Goal: Find contact information: Find contact information

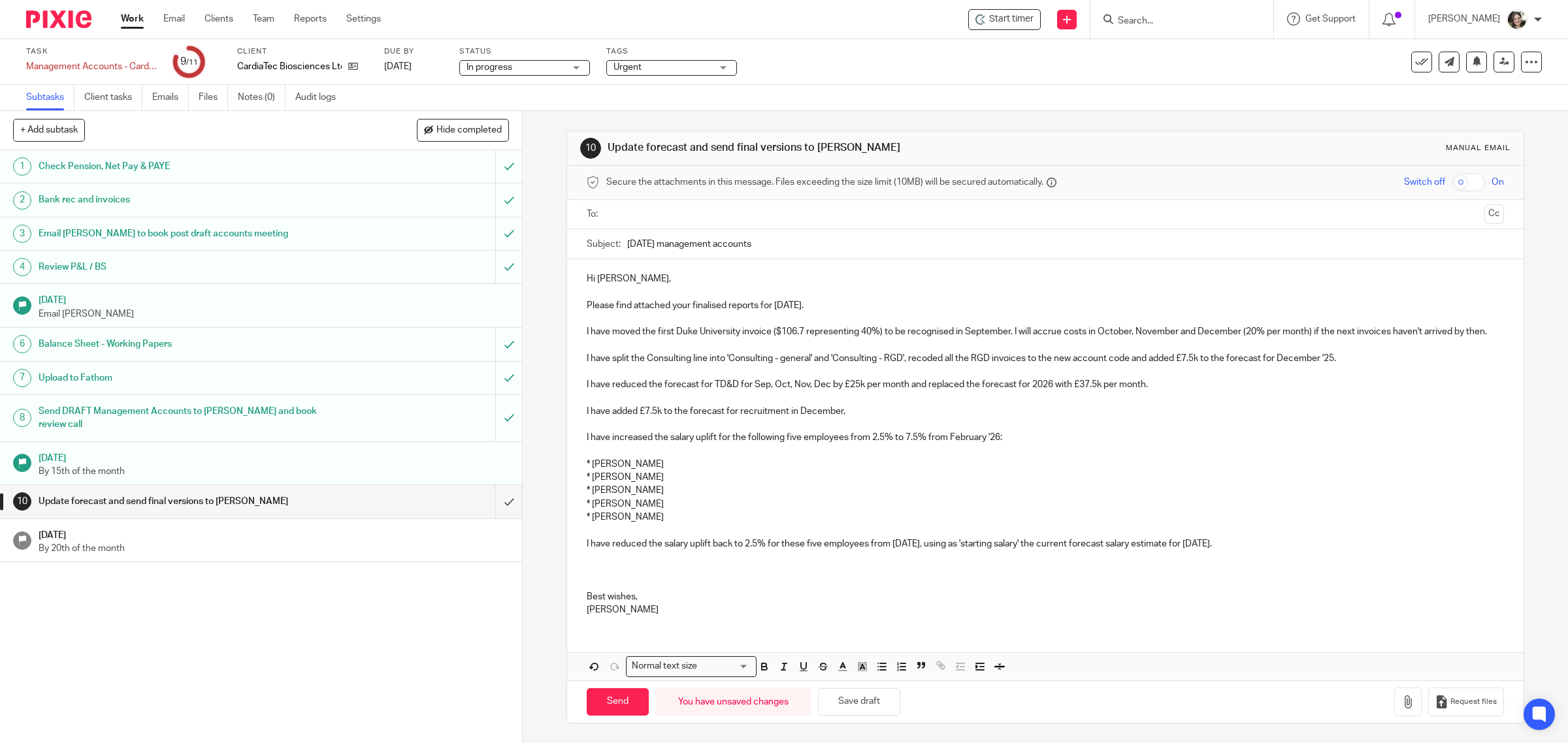
click at [611, 564] on p at bounding box center [1046, 557] width 918 height 13
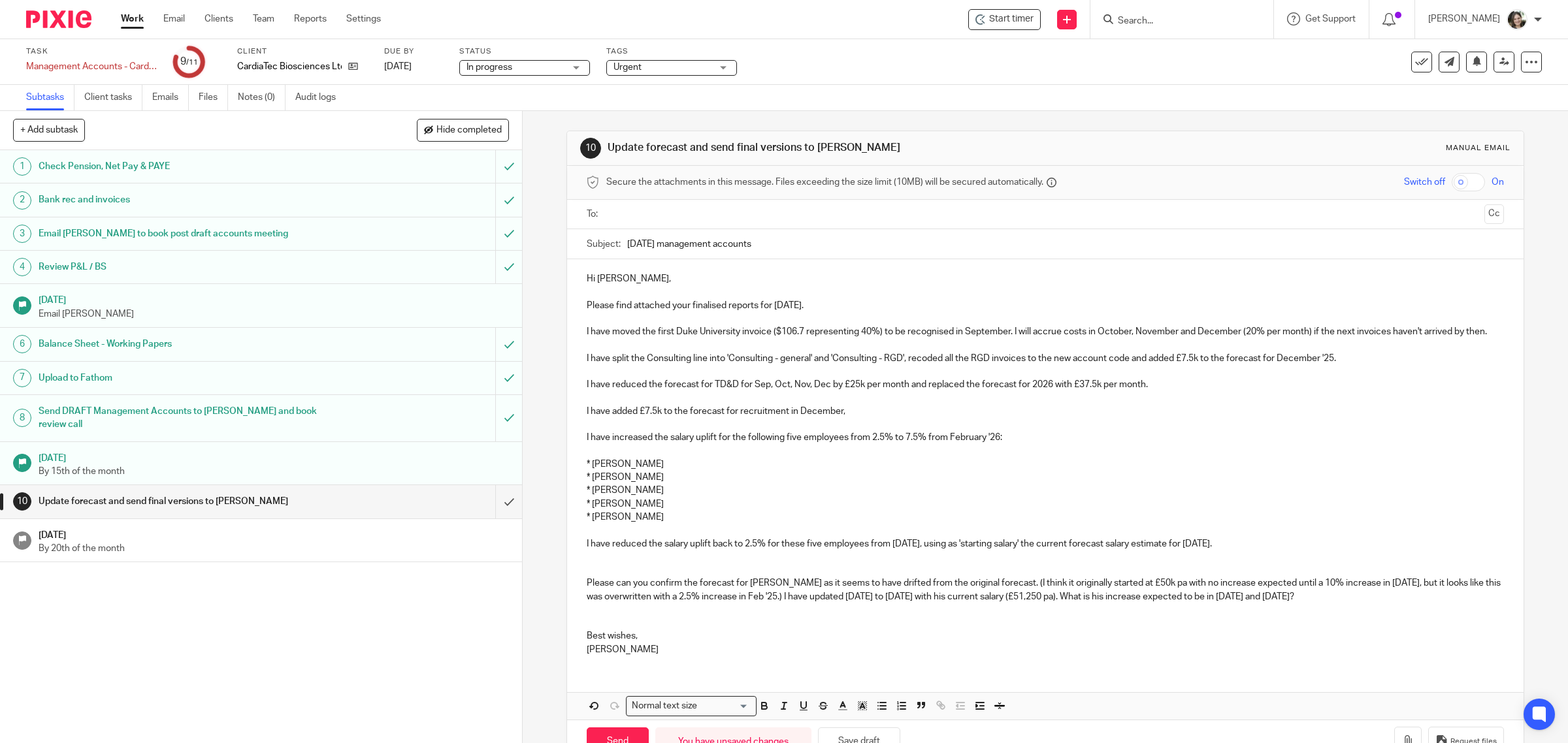
drag, startPoint x: 618, startPoint y: 579, endPoint x: 956, endPoint y: 583, distance: 338.0
click at [956, 577] on p at bounding box center [1046, 570] width 918 height 13
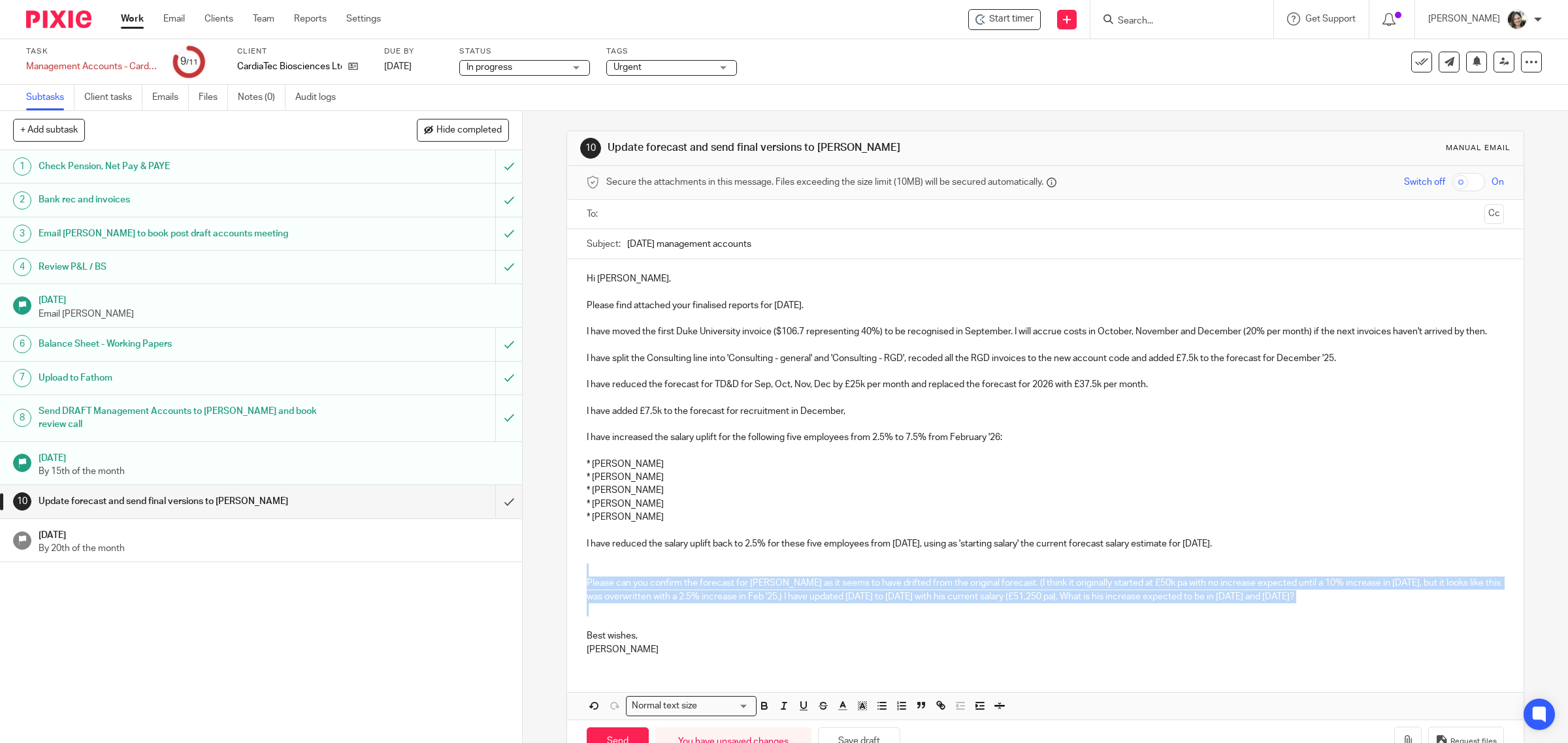
drag, startPoint x: 644, startPoint y: 582, endPoint x: 1160, endPoint y: 640, distance: 519.2
click at [1363, 619] on div "Hi Thelma, Please find attached your finalised reports for August 2025. I have …" at bounding box center [1046, 463] width 957 height 407
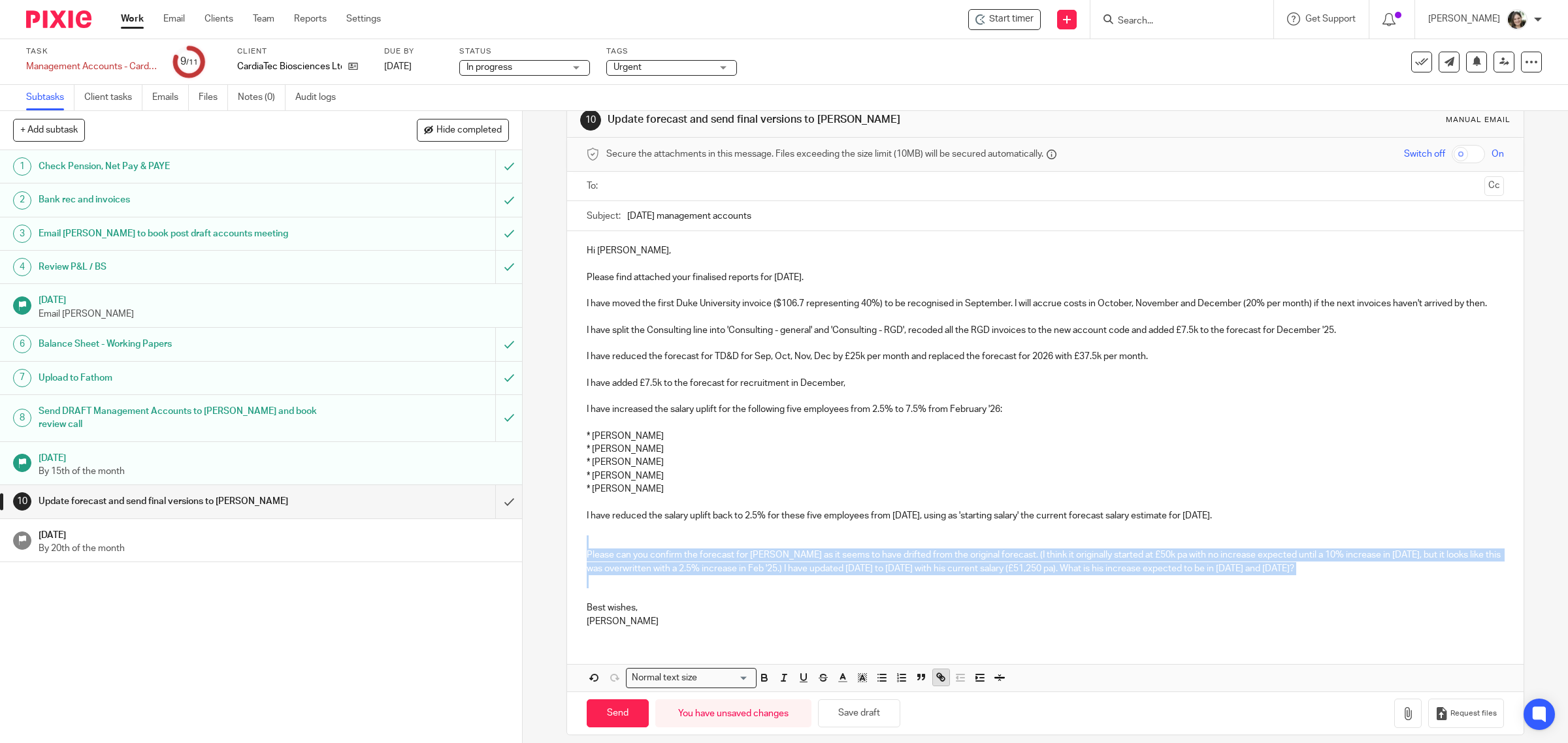
scroll to position [54, 0]
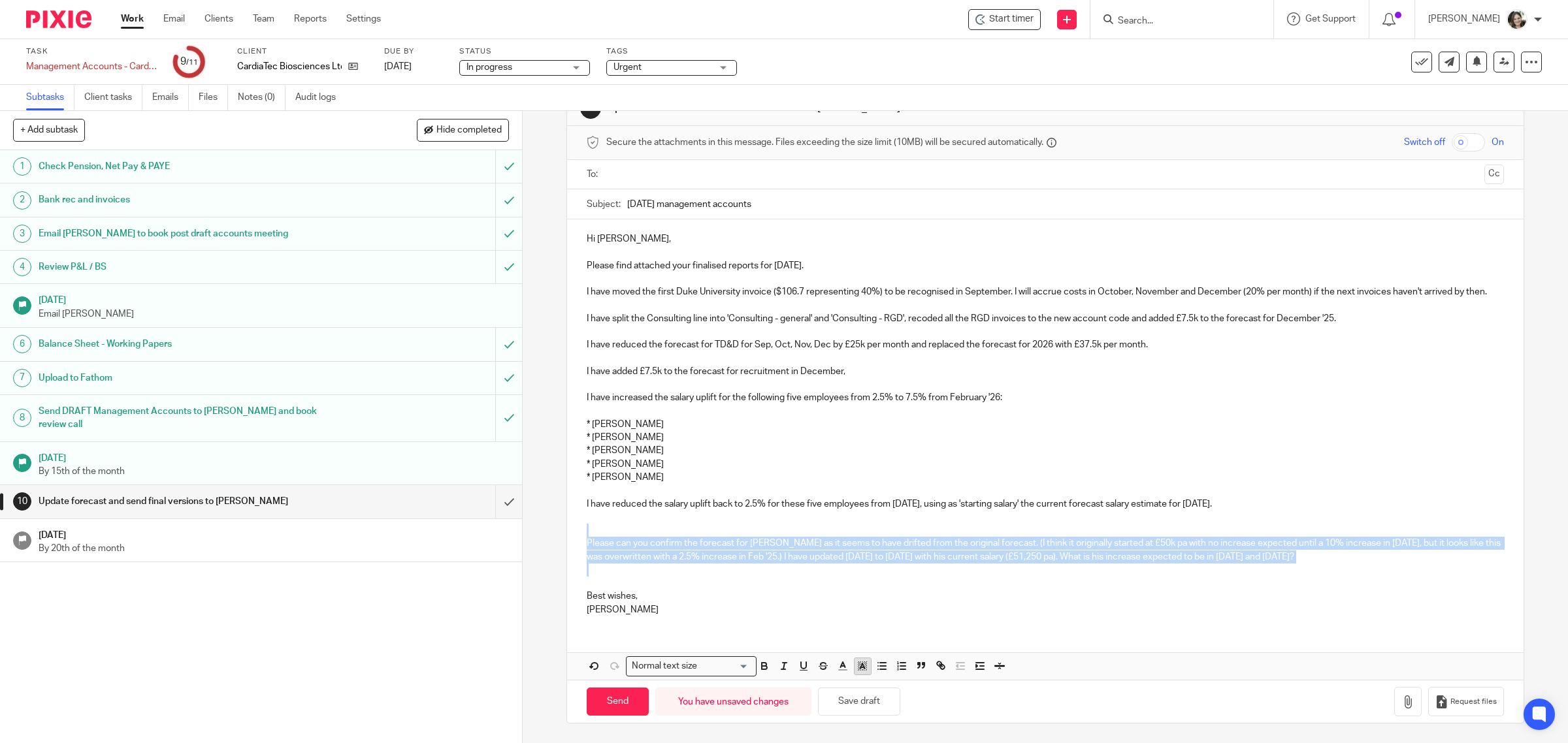
click at [858, 667] on icon "button" at bounding box center [862, 666] width 12 height 12
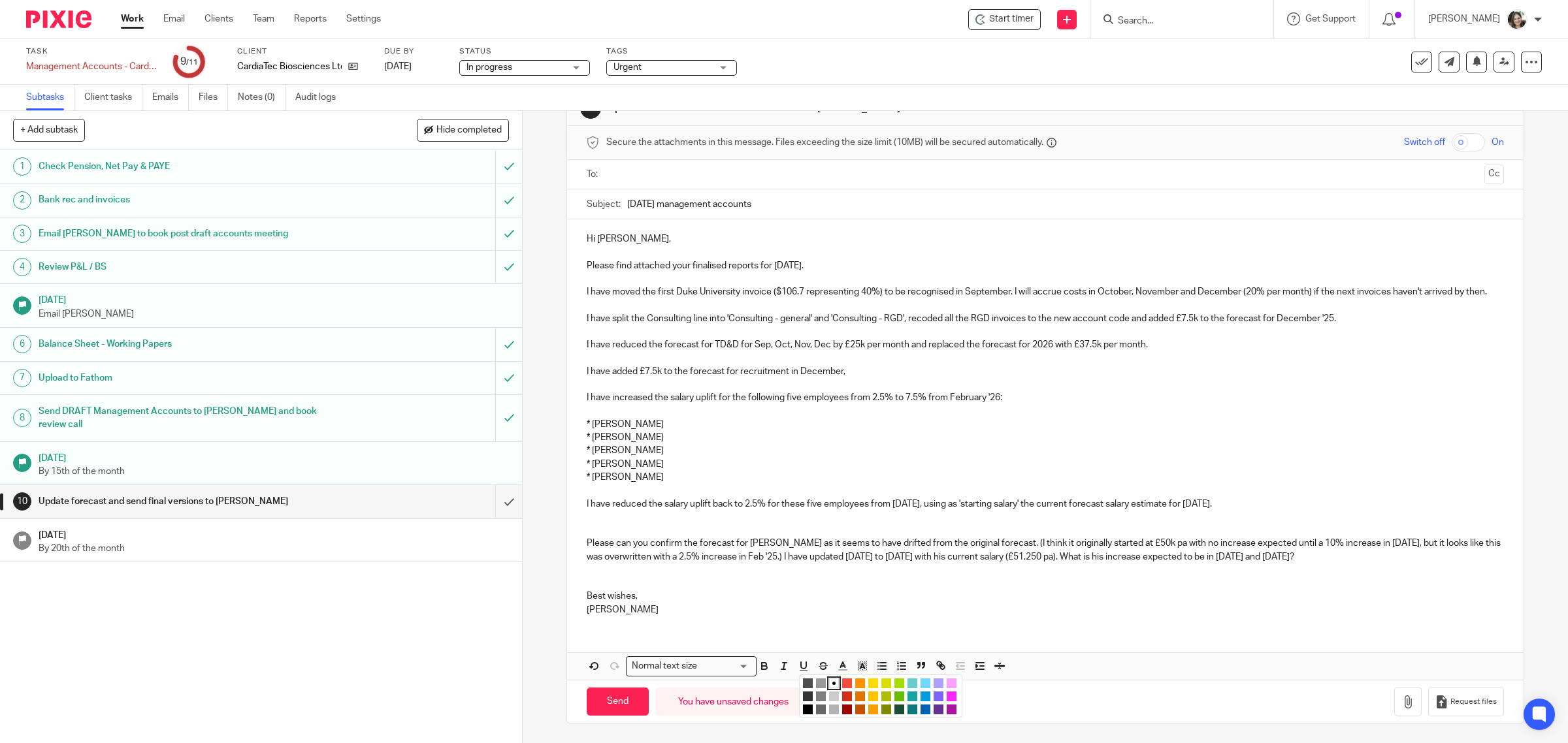
click at [868, 681] on li "color:#FCDC00" at bounding box center [873, 683] width 10 height 10
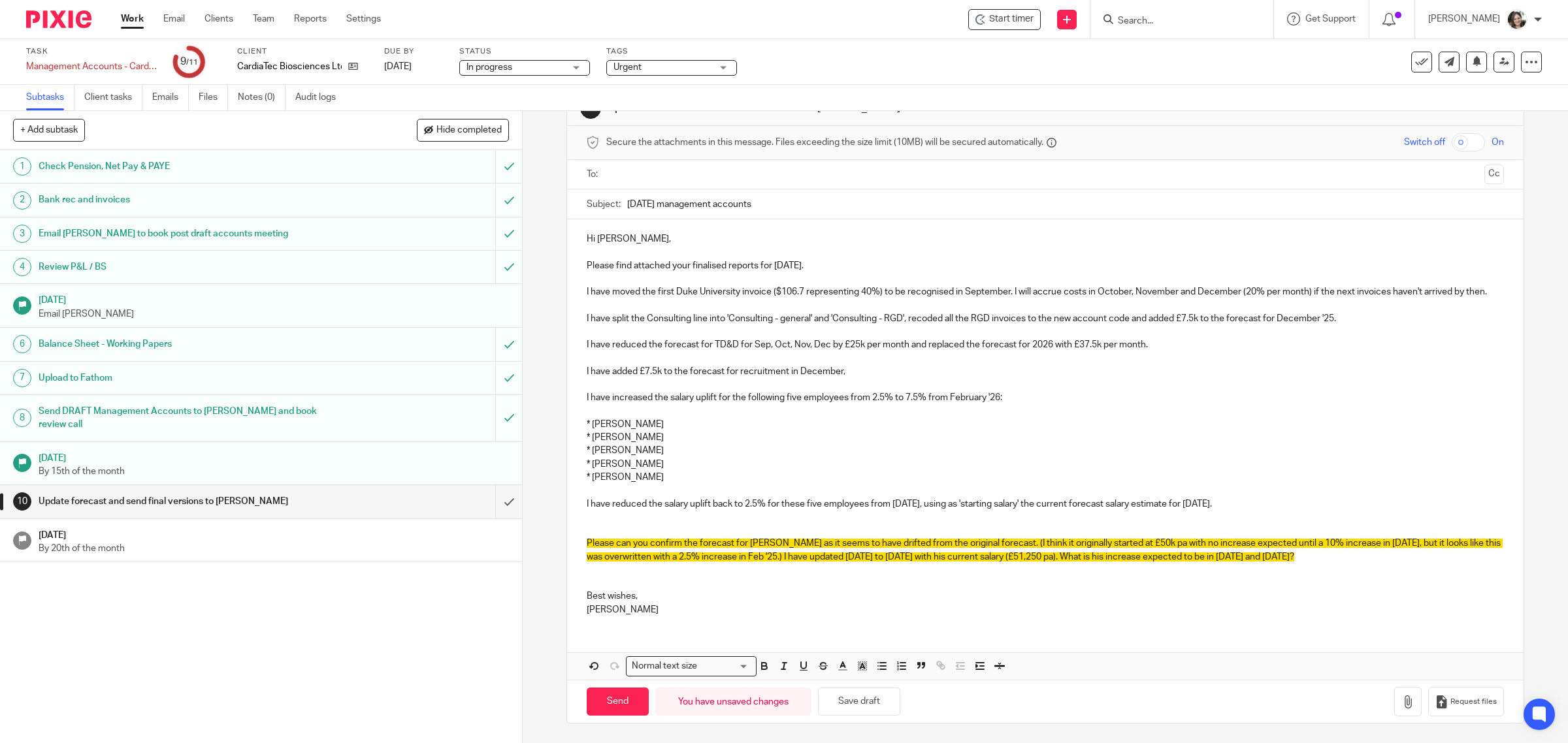
click at [823, 605] on p "Barbara" at bounding box center [1046, 610] width 918 height 13
click at [862, 695] on button "Save draft" at bounding box center [859, 702] width 82 height 28
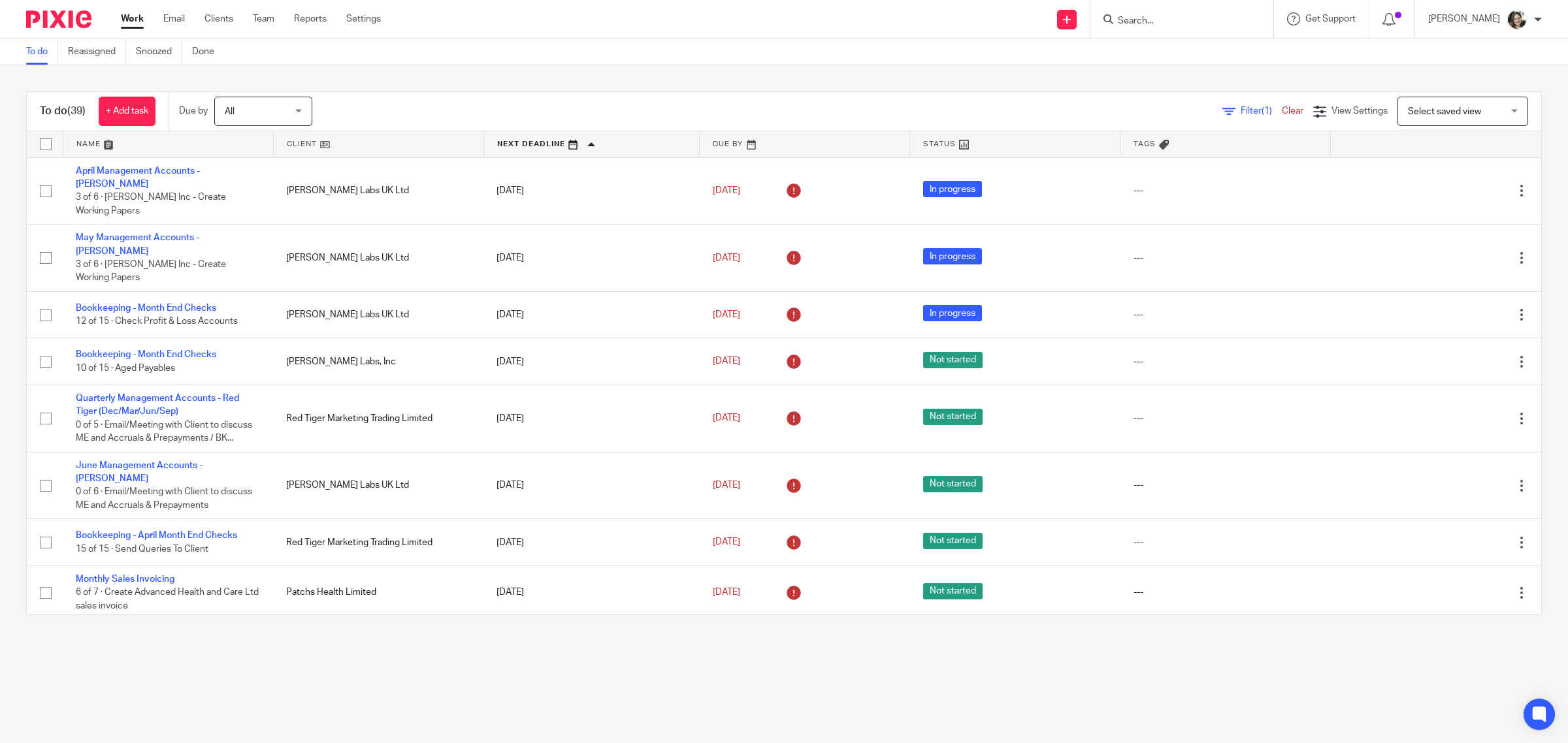
click at [1162, 16] on input "Search" at bounding box center [1175, 21] width 118 height 12
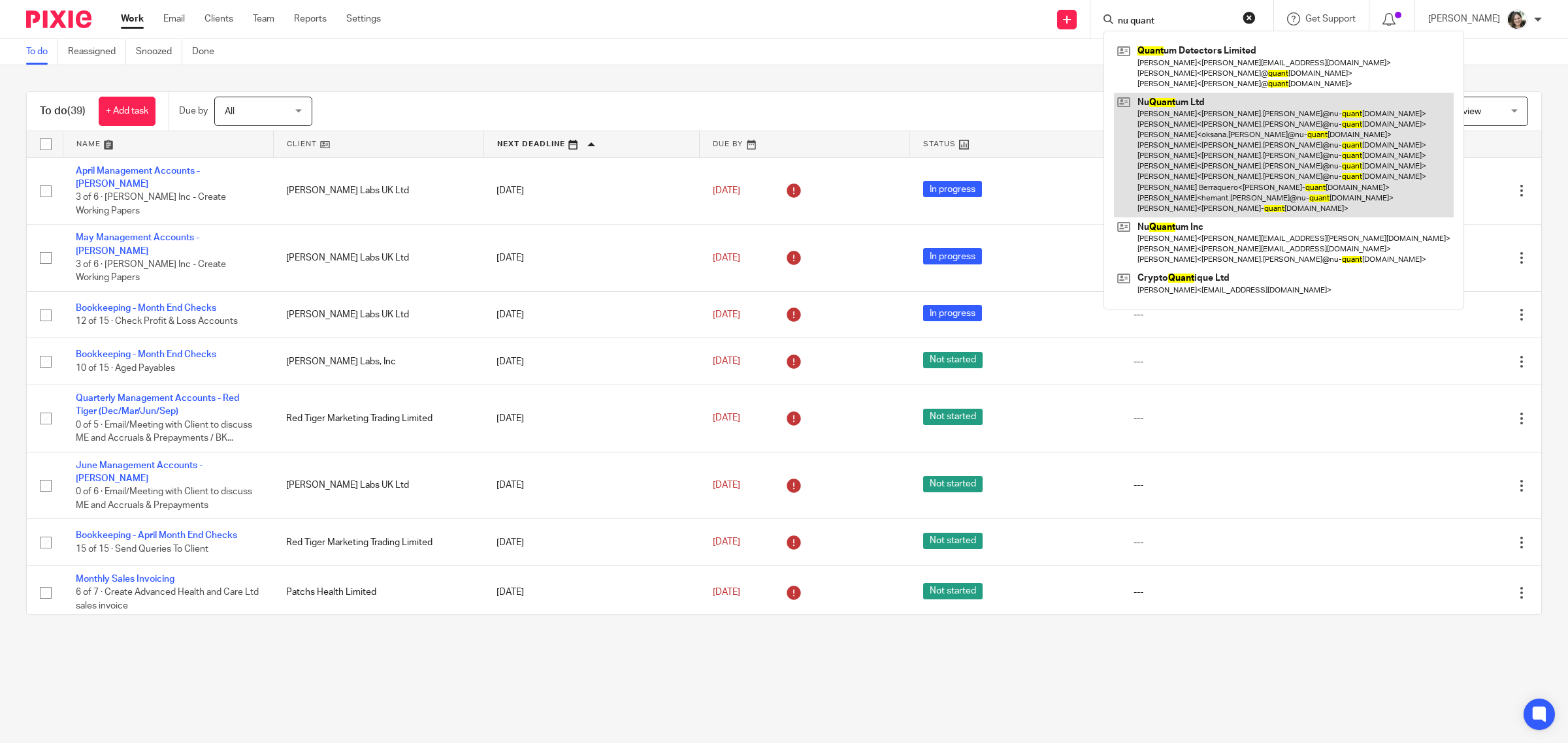
type input "nu quant"
click at [1216, 162] on link at bounding box center [1283, 156] width 340 height 125
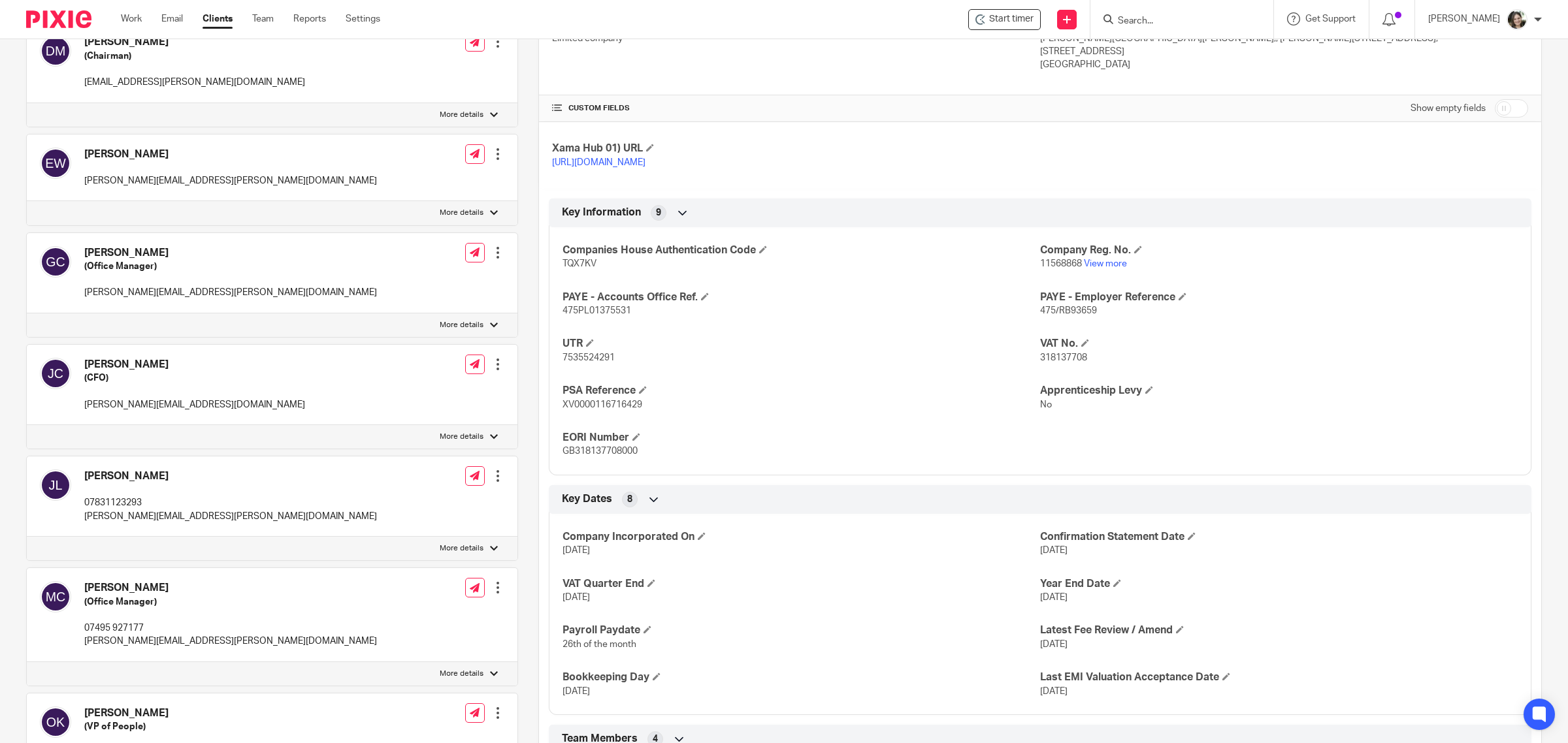
scroll to position [408, 0]
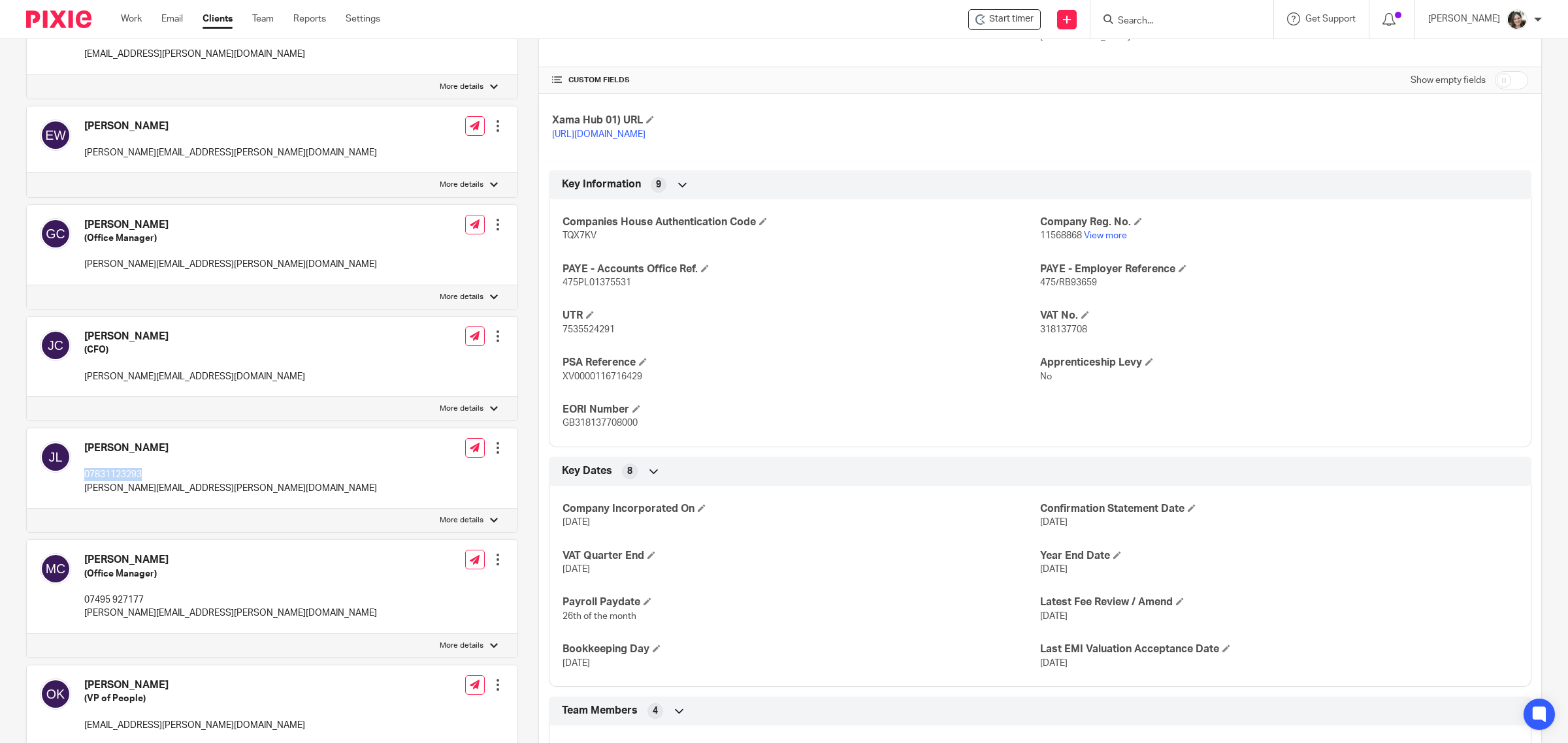
drag, startPoint x: 156, startPoint y: 472, endPoint x: 80, endPoint y: 475, distance: 76.1
click at [80, 475] on div "[PERSON_NAME] 07831123293 [PERSON_NAME][EMAIL_ADDRESS][PERSON_NAME][DOMAIN_NAME]" at bounding box center [209, 468] width 337 height 67
copy p "07831123293"
